Goal: Check status: Check status

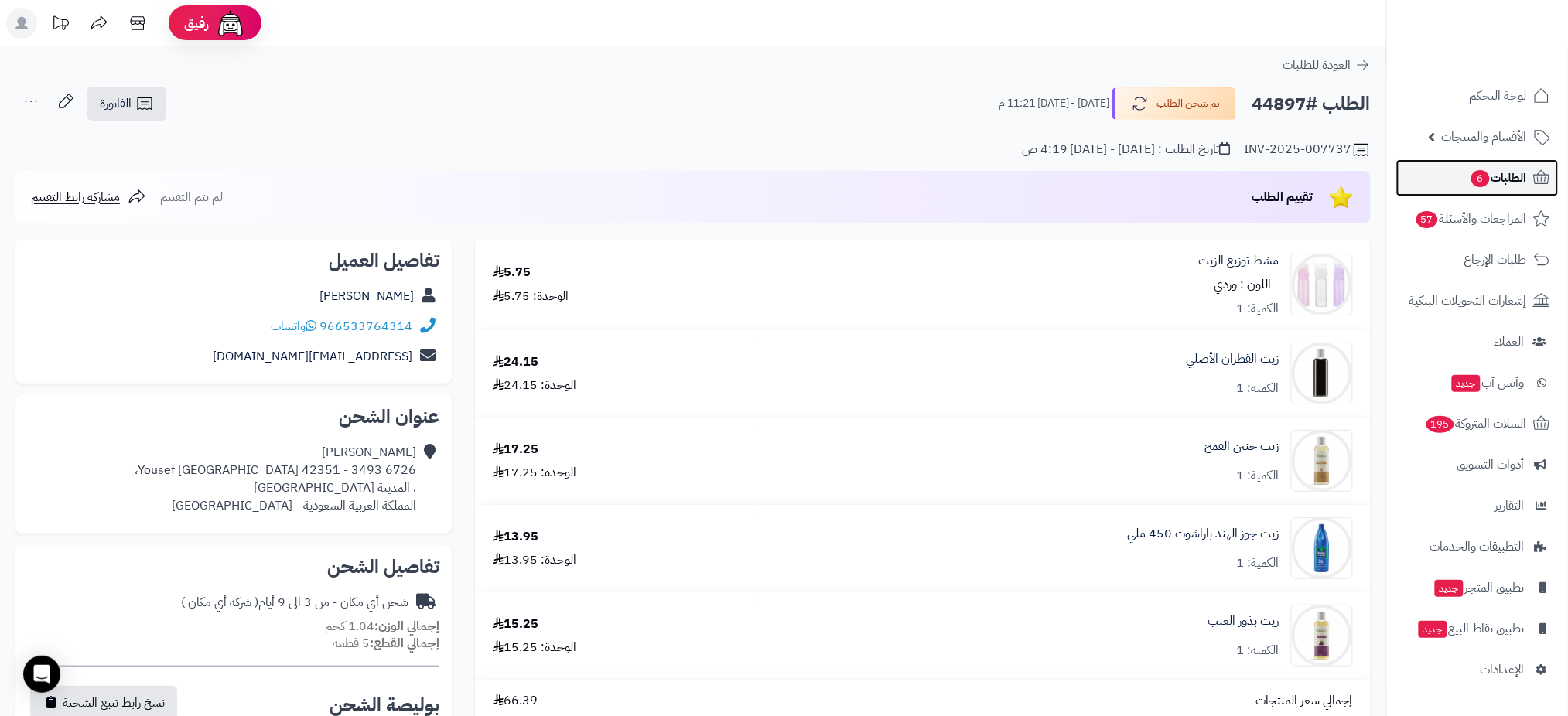
click at [1517, 174] on span "الطلبات 6" at bounding box center [1497, 178] width 57 height 22
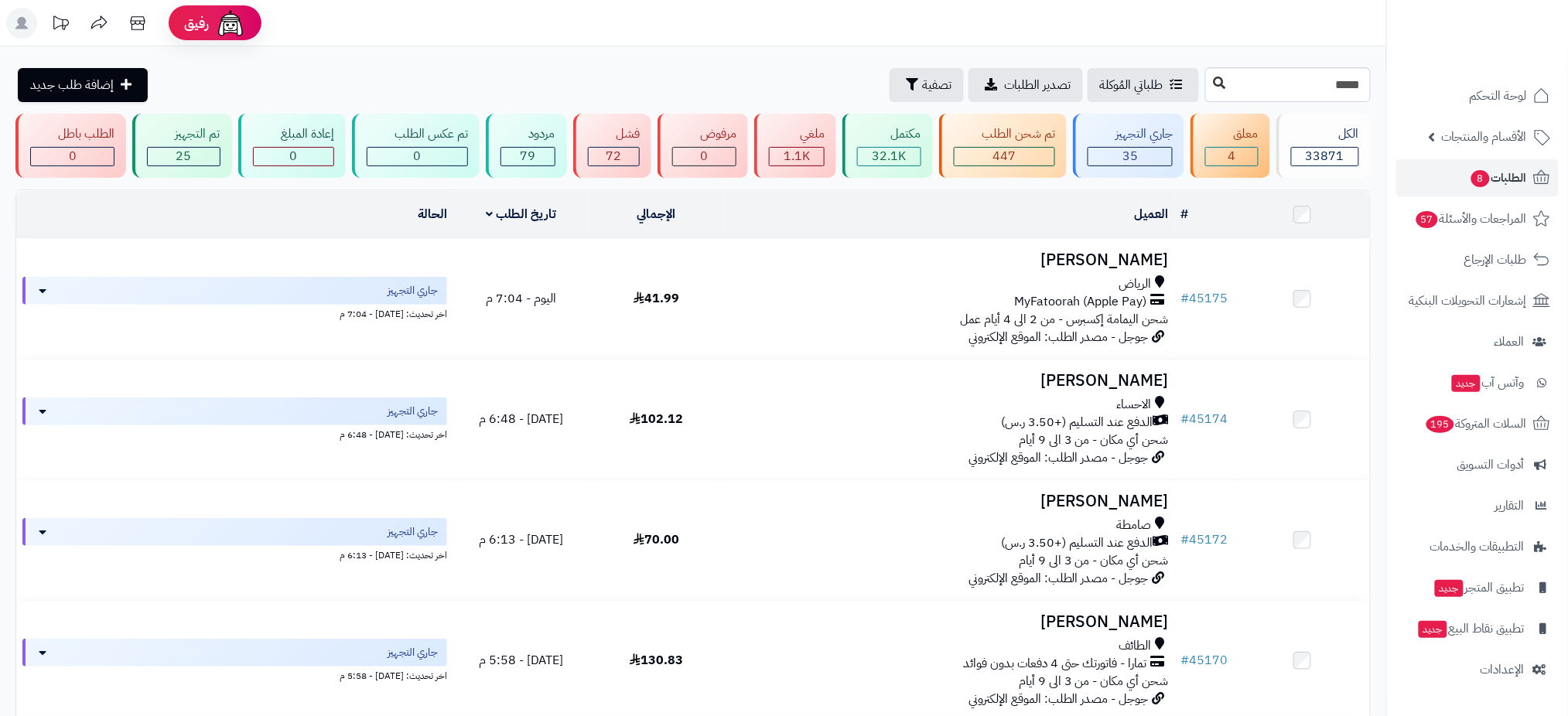
type input "*****"
click at [1214, 83] on icon at bounding box center [1220, 83] width 13 height 13
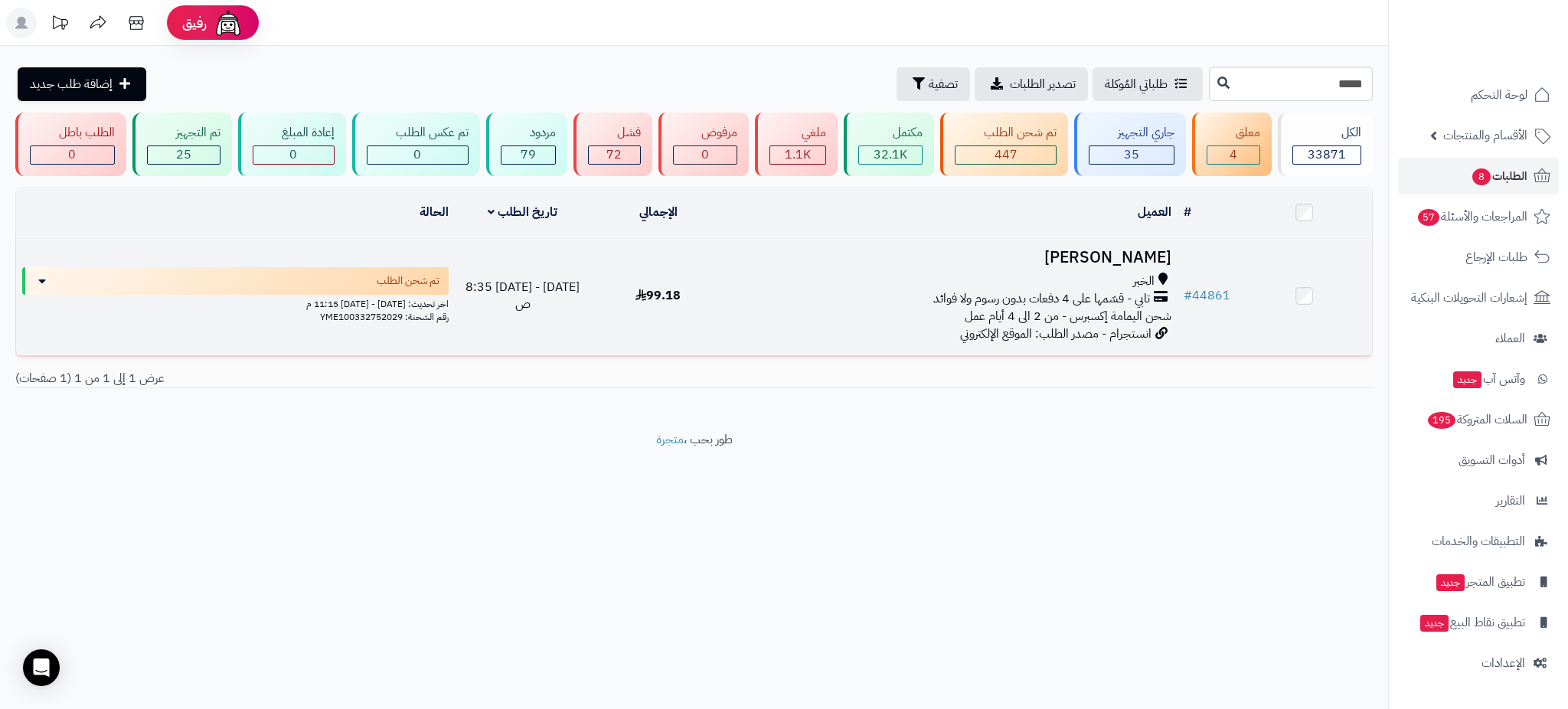
click at [1099, 258] on h3 "صهيب اليوسيف" at bounding box center [951, 258] width 439 height 18
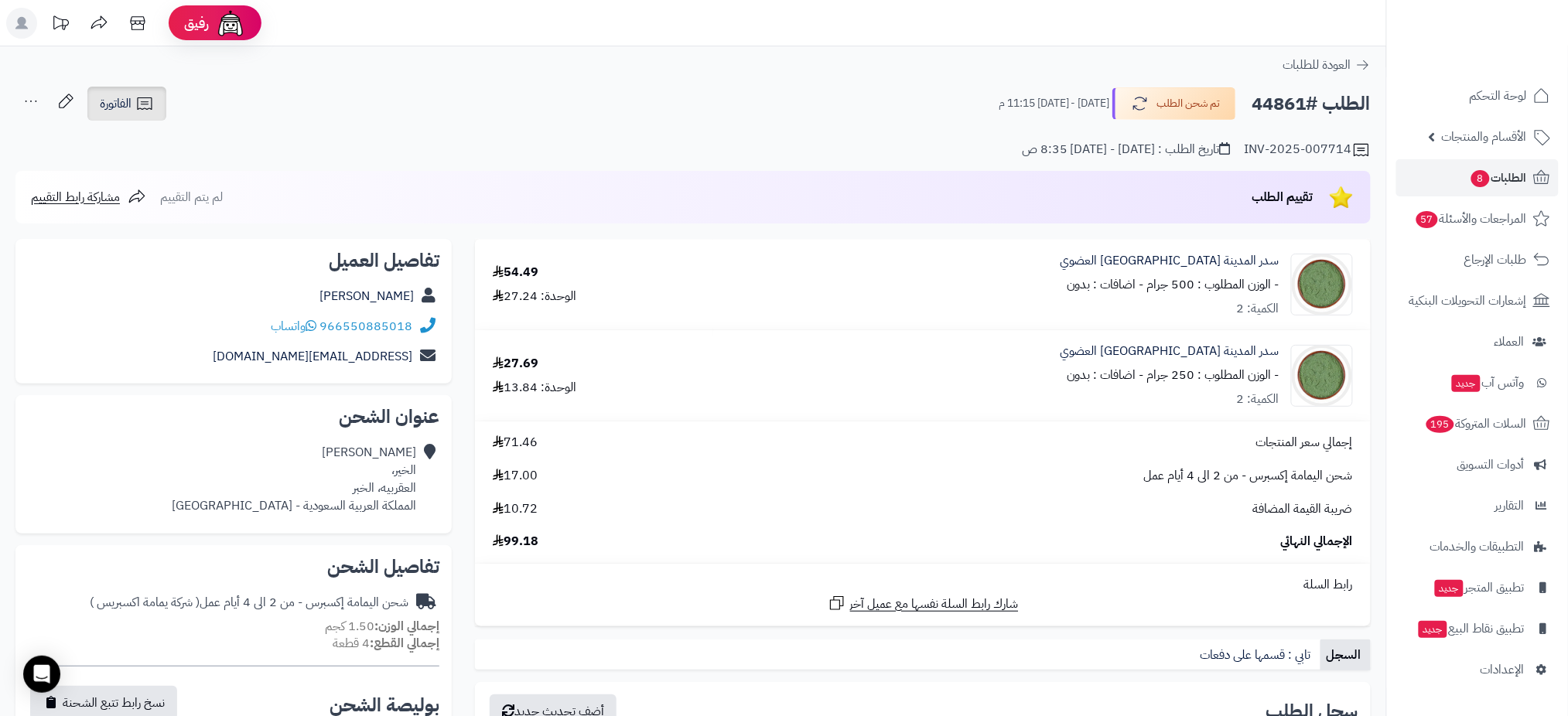
click at [147, 102] on icon at bounding box center [144, 104] width 14 height 13
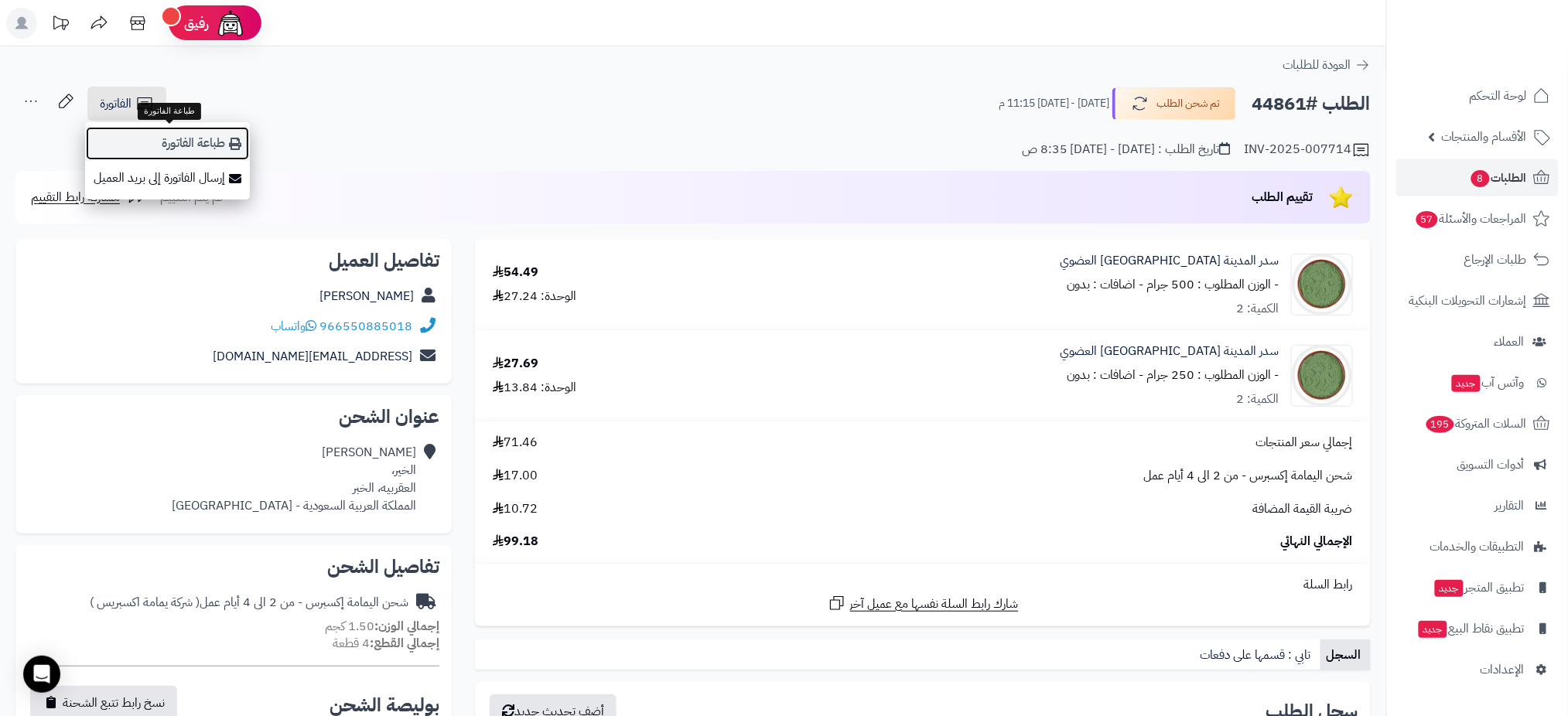
click at [230, 145] on icon at bounding box center [235, 144] width 13 height 13
